Goal: Complete application form

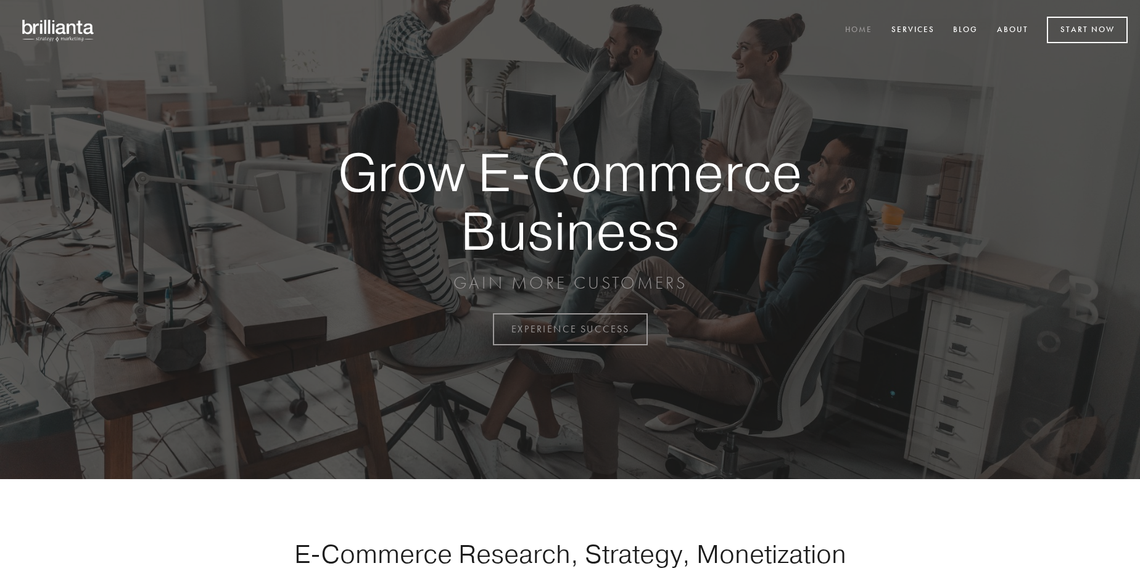
scroll to position [3235, 0]
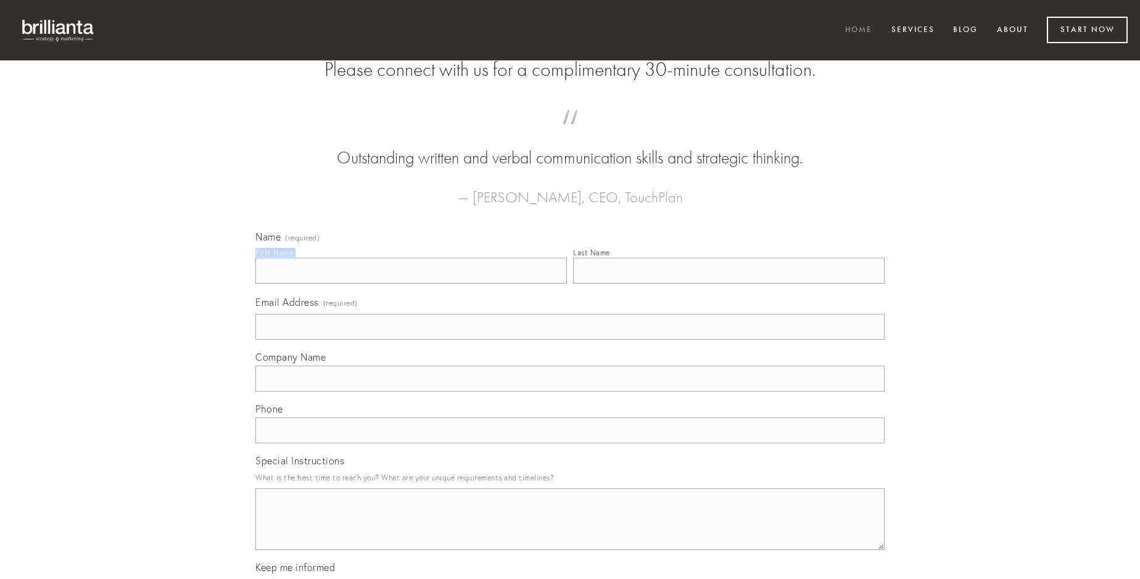
type input "[PERSON_NAME]"
click at [729, 284] on input "Last Name" at bounding box center [729, 271] width 312 height 26
type input "[PERSON_NAME]"
click at [570, 340] on input "Email Address (required)" at bounding box center [569, 327] width 629 height 26
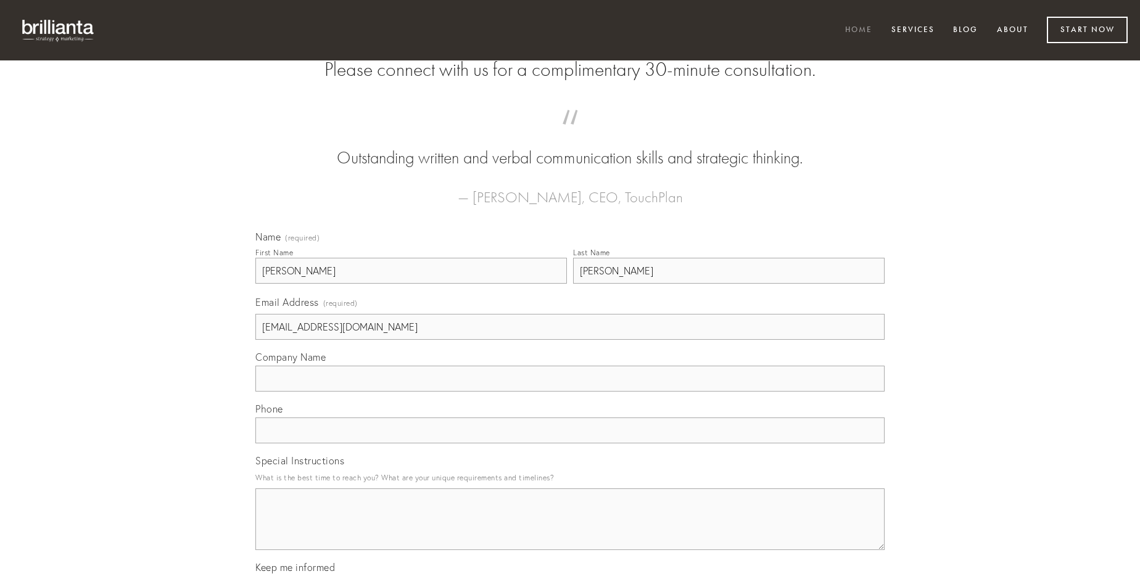
type input "[EMAIL_ADDRESS][DOMAIN_NAME]"
click at [570, 392] on input "Company Name" at bounding box center [569, 379] width 629 height 26
type input "absque"
click at [570, 444] on input "text" at bounding box center [569, 431] width 629 height 26
click at [570, 531] on textarea "Special Instructions" at bounding box center [569, 520] width 629 height 62
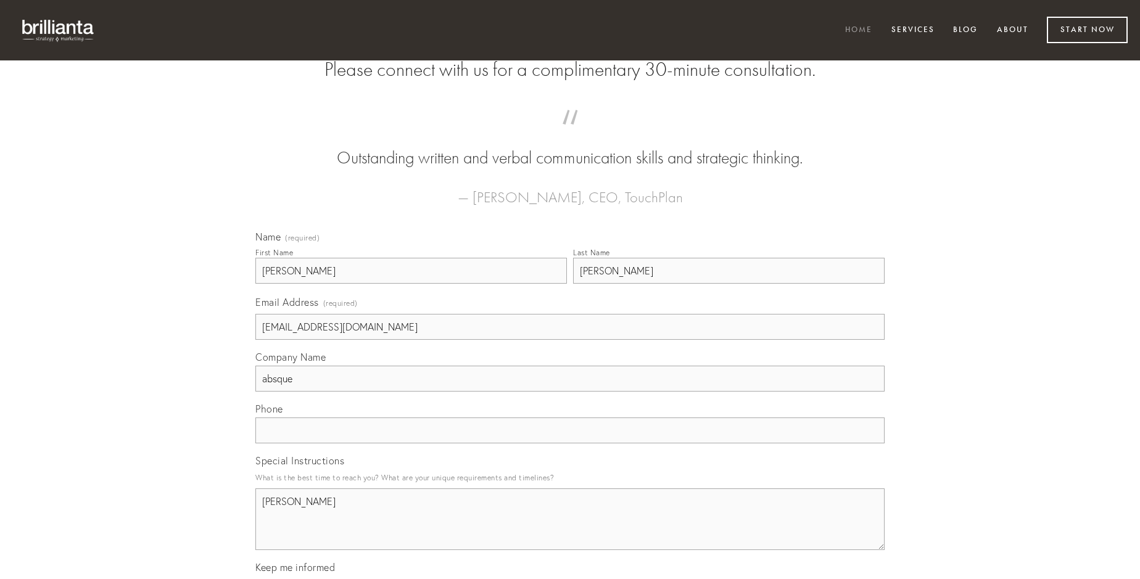
type textarea "[PERSON_NAME]"
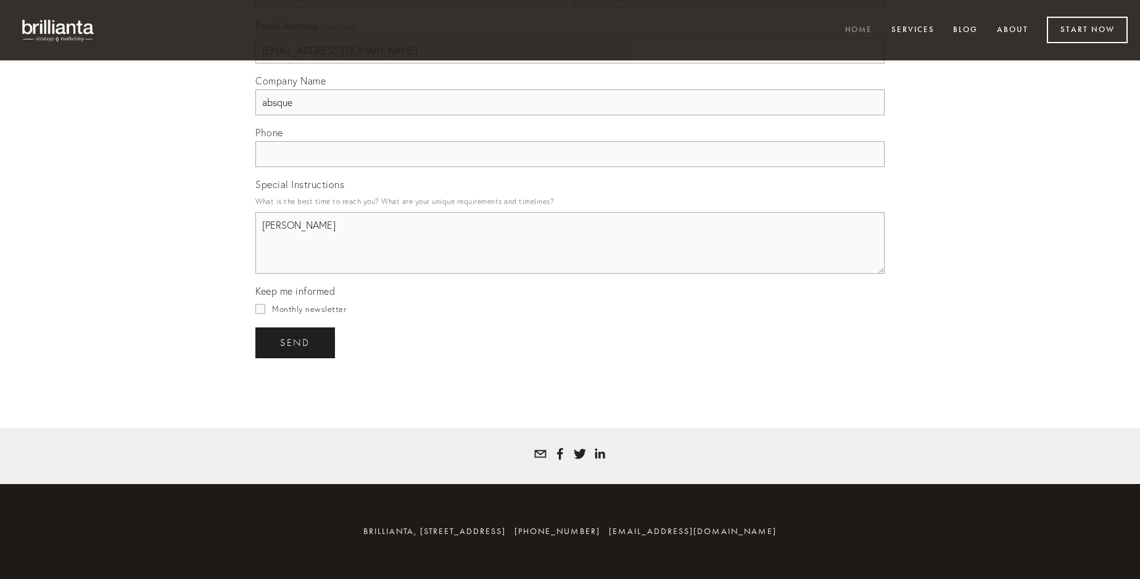
click at [296, 342] on span "send" at bounding box center [295, 343] width 30 height 11
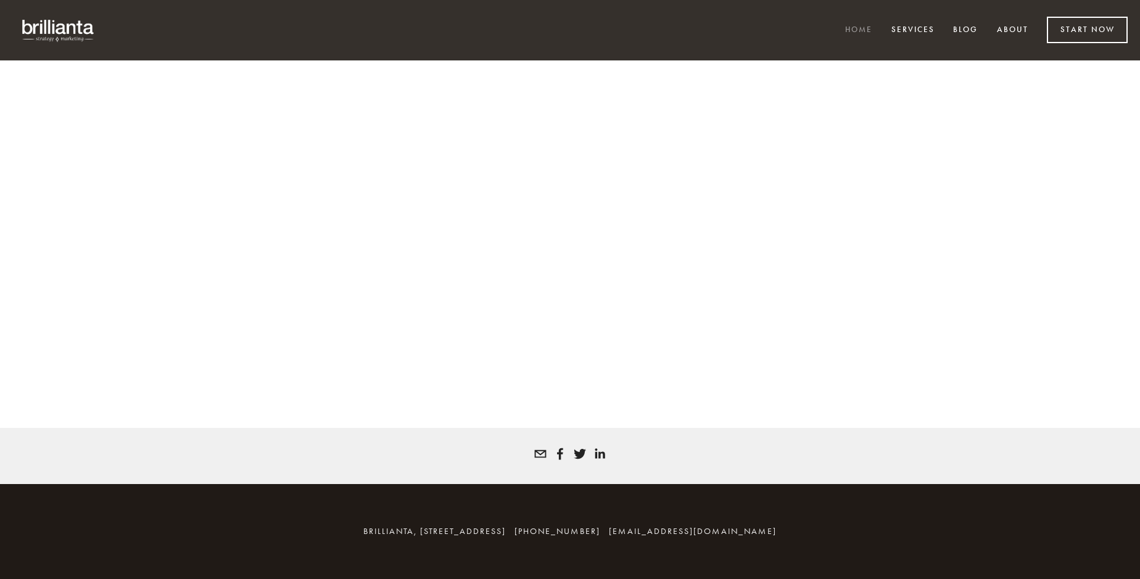
scroll to position [3218, 0]
